Goal: Information Seeking & Learning: Learn about a topic

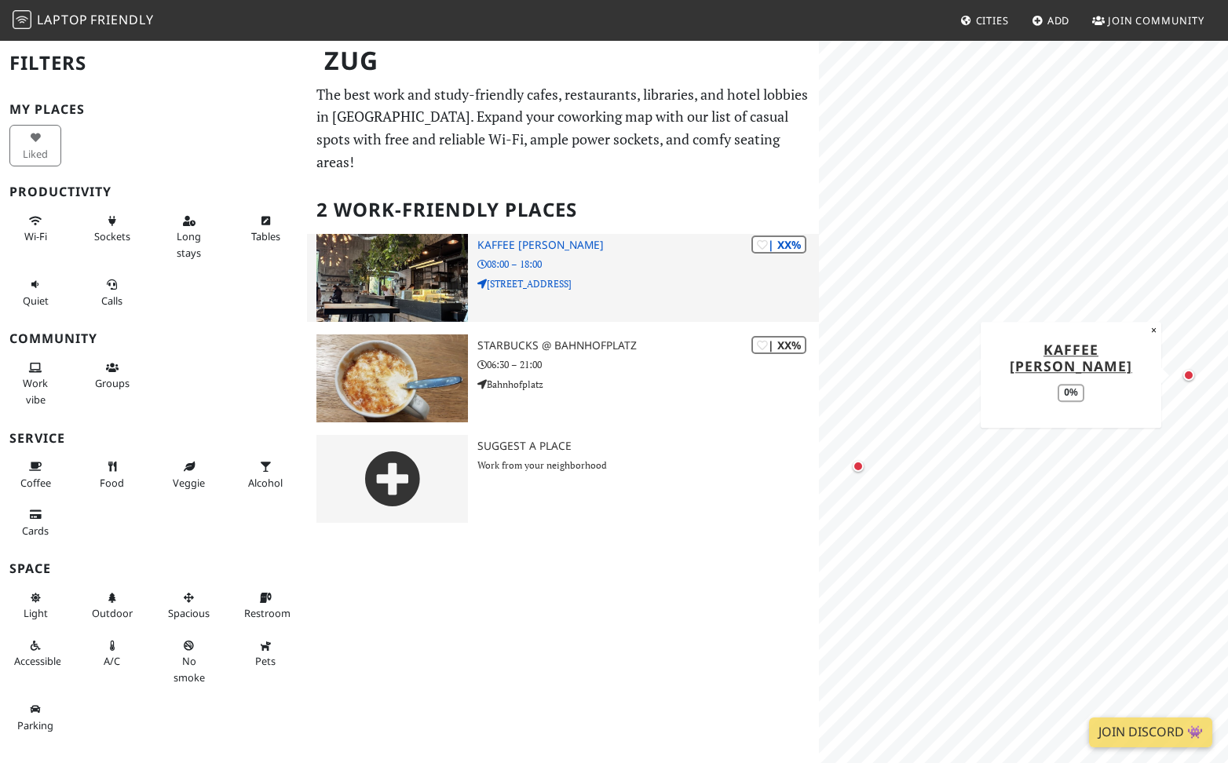
click at [624, 257] on p "08:00 – 18:00" at bounding box center [648, 264] width 341 height 15
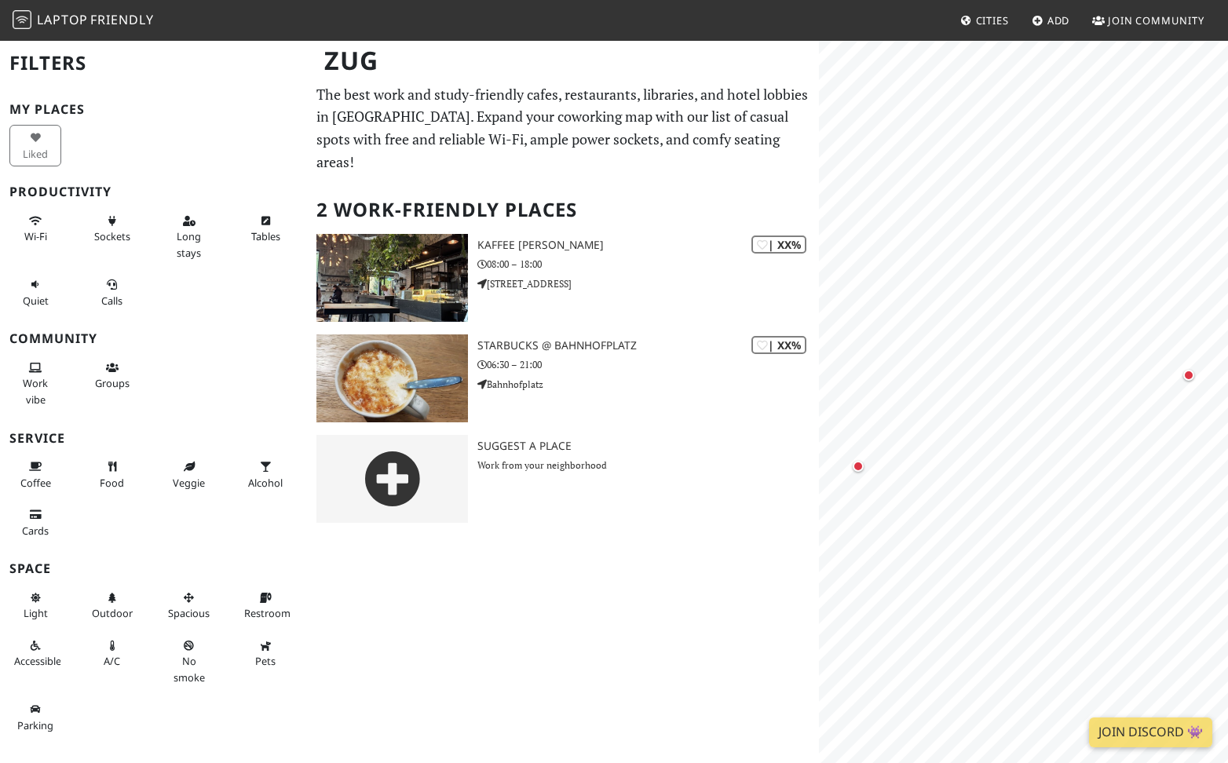
click at [1006, 22] on span "Cities" at bounding box center [992, 20] width 33 height 14
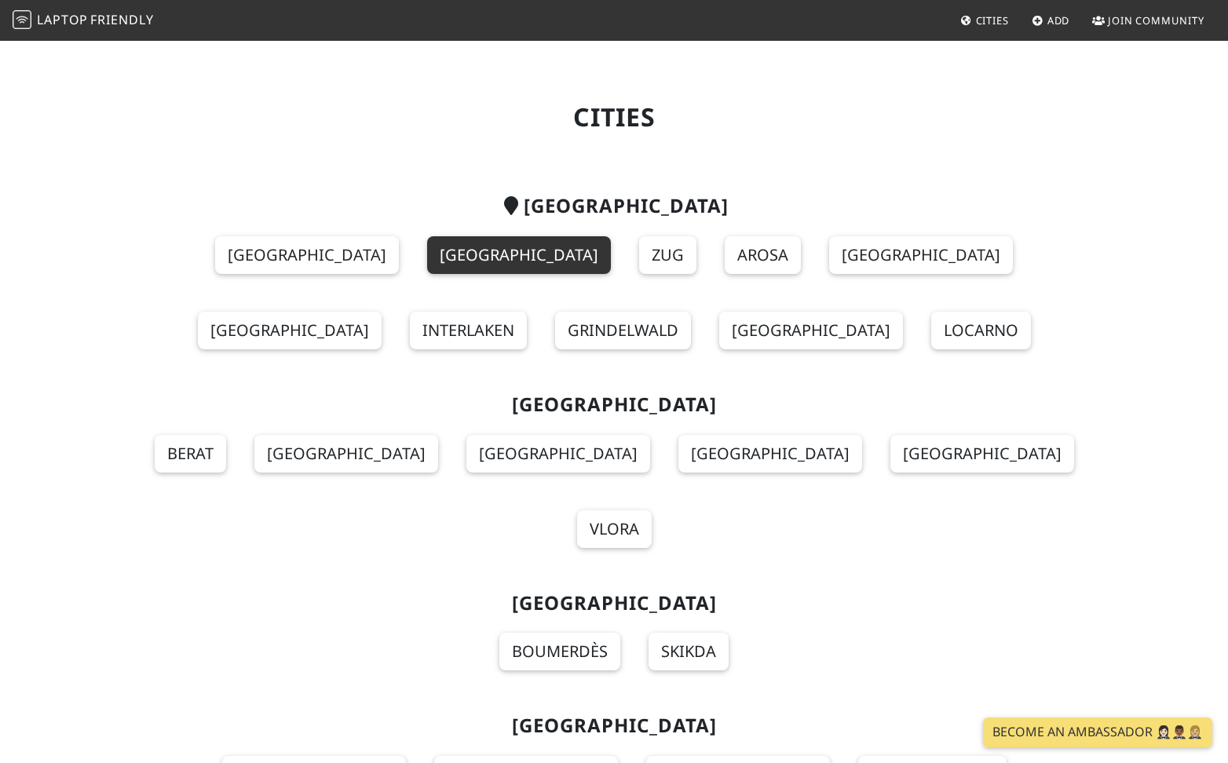
click at [427, 259] on link "[GEOGRAPHIC_DATA]" at bounding box center [519, 255] width 184 height 38
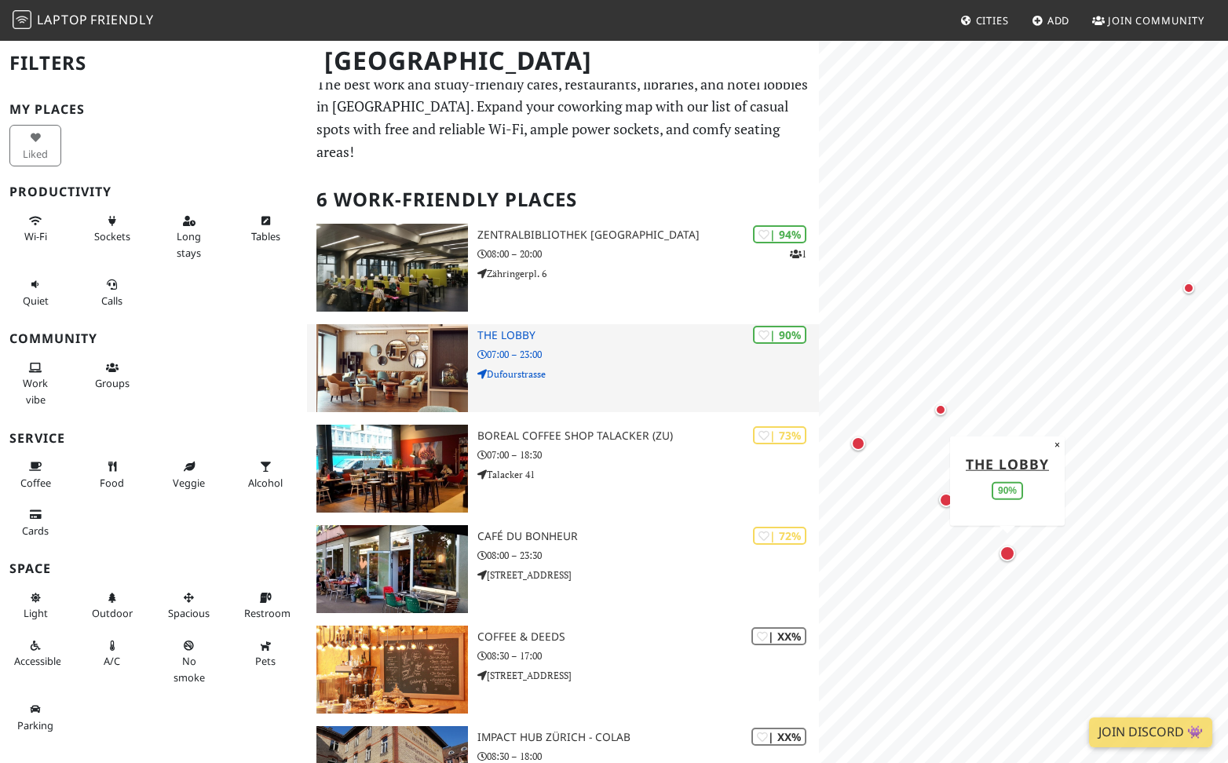
scroll to position [9, 0]
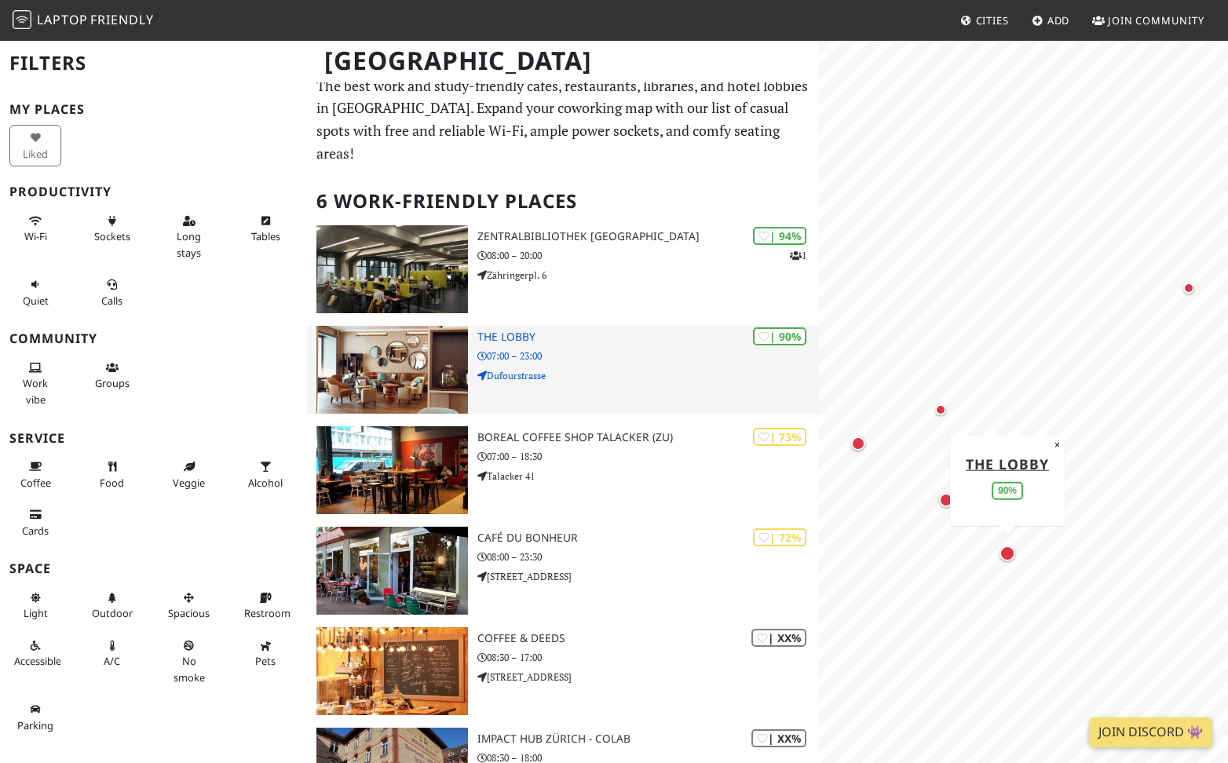
click at [646, 343] on div "| 90% THE LOBBY 07:00 – 23:00 Dufourstrasse" at bounding box center [648, 370] width 341 height 88
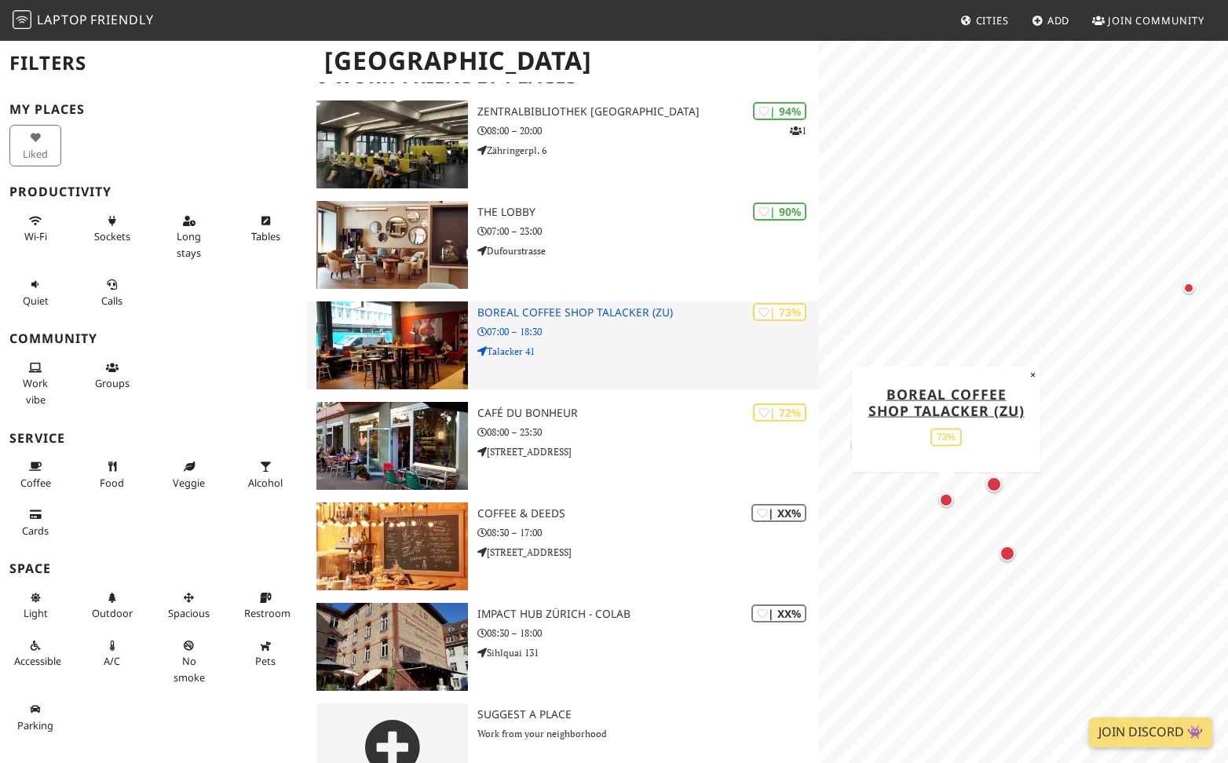
scroll to position [152, 0]
